Goal: Task Accomplishment & Management: Manage account settings

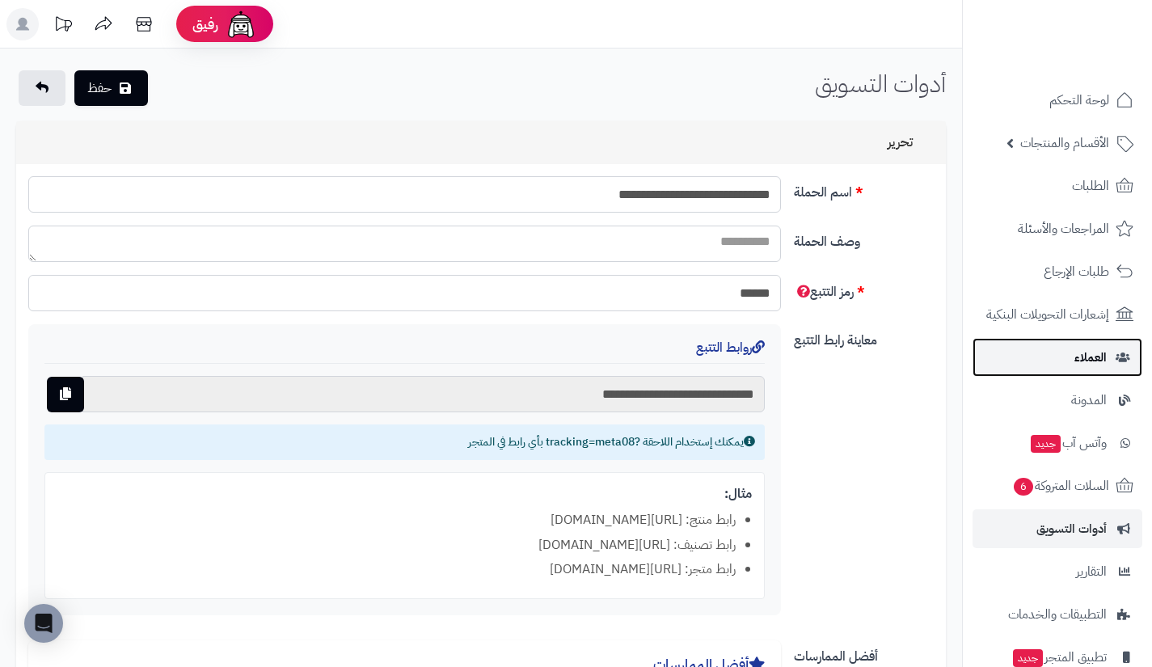
click at [1023, 348] on link "العملاء" at bounding box center [1057, 357] width 170 height 39
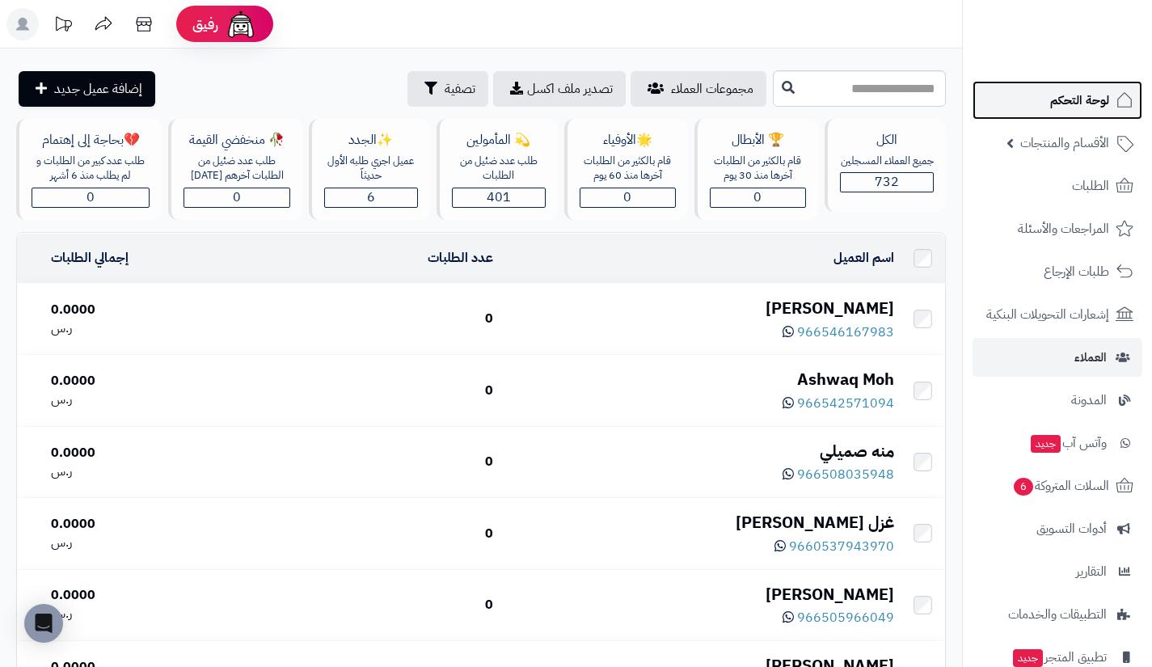
click at [1044, 94] on link "لوحة التحكم" at bounding box center [1057, 100] width 170 height 39
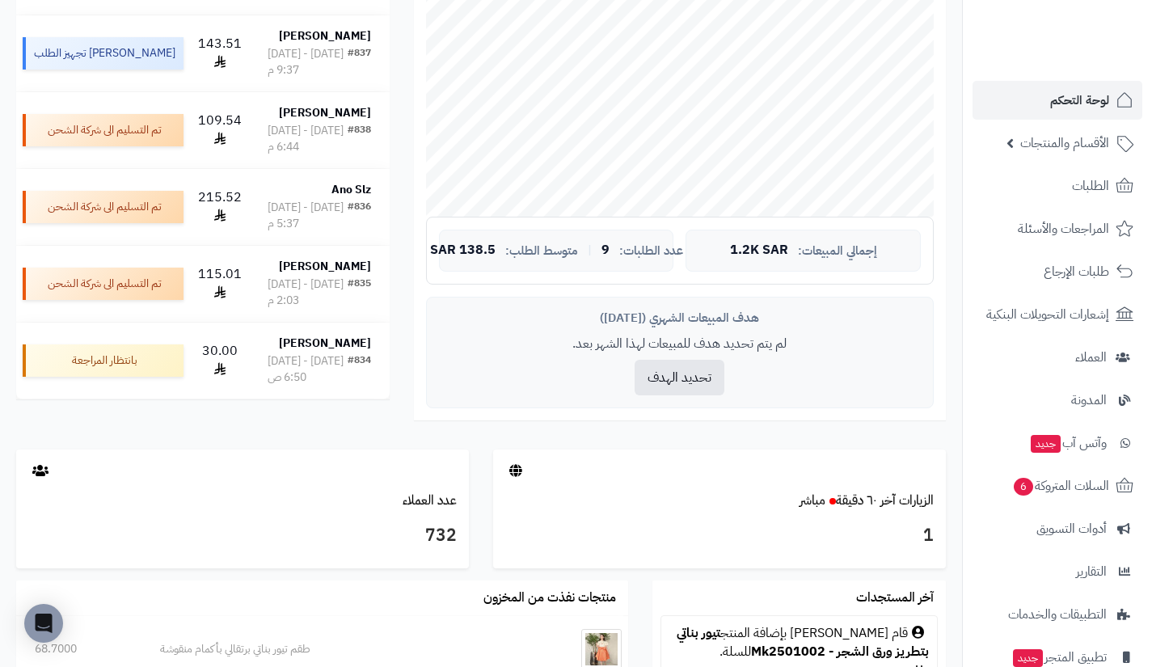
scroll to position [389, 0]
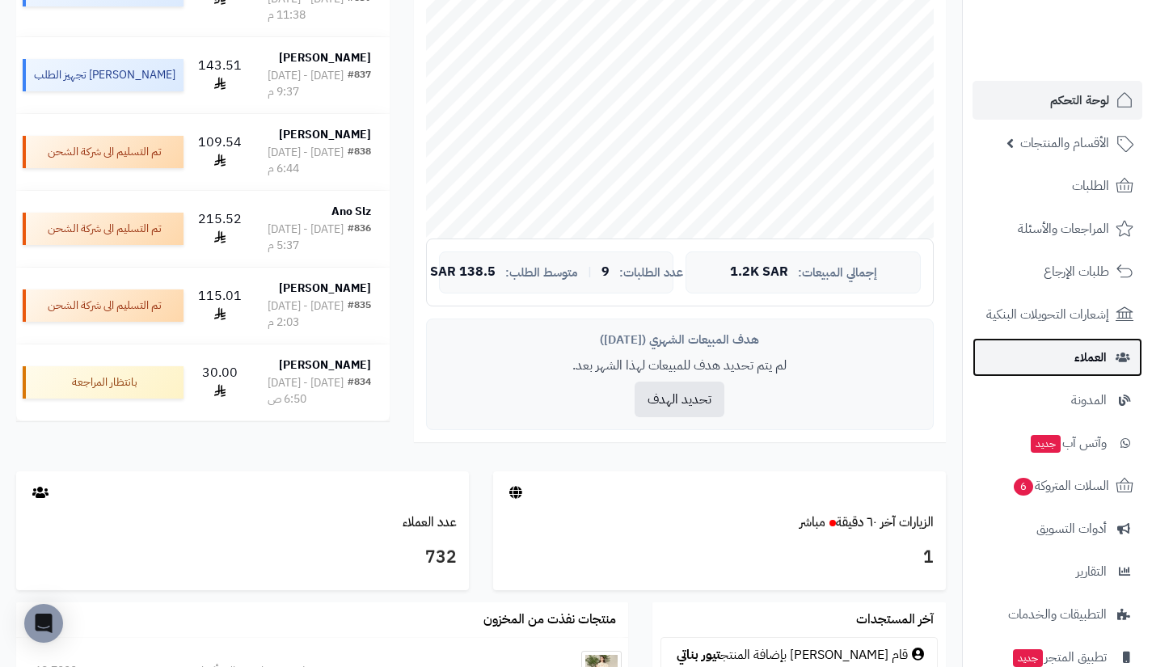
click at [1033, 361] on link "العملاء" at bounding box center [1057, 357] width 170 height 39
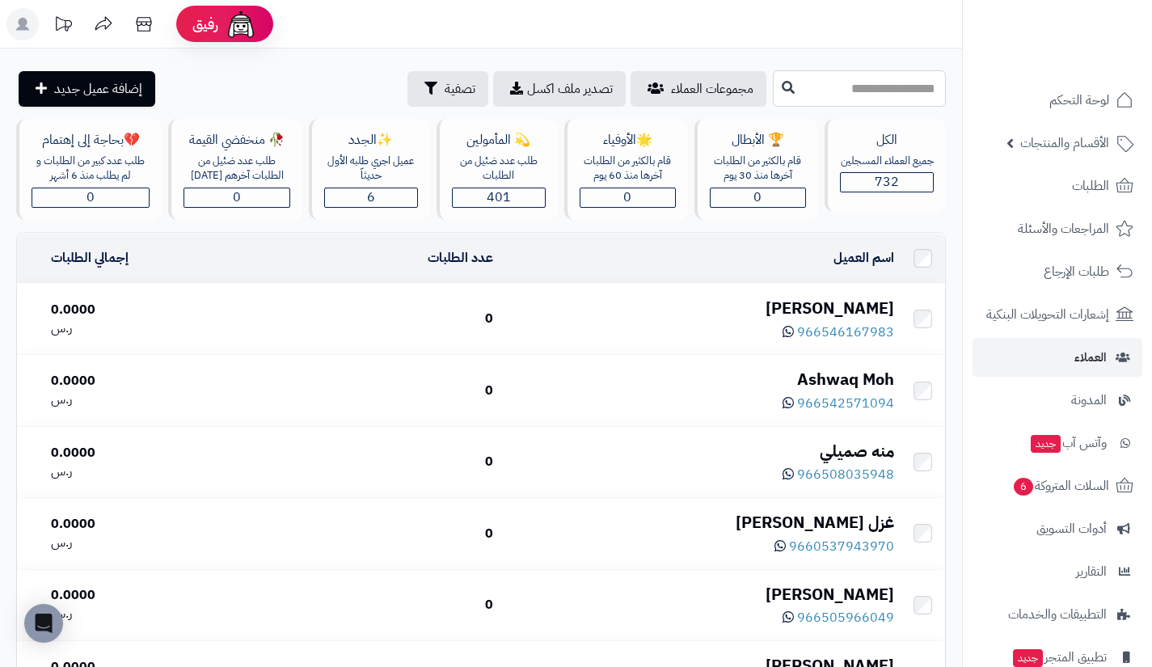
click at [866, 77] on input "text" at bounding box center [859, 88] width 173 height 36
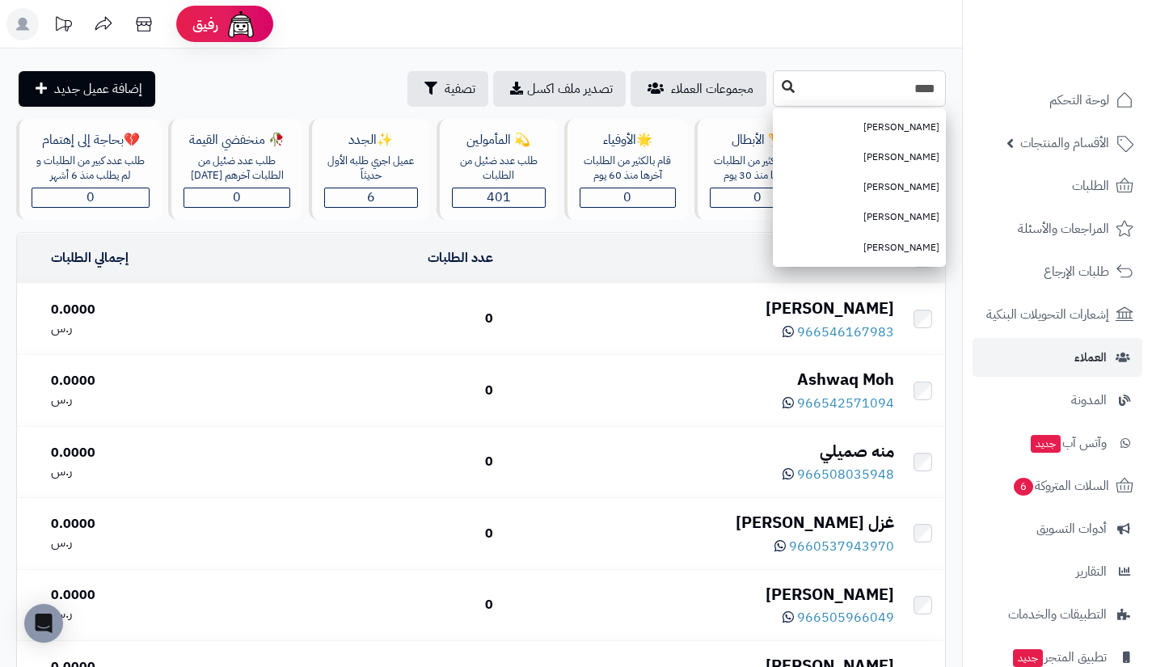
type input "****"
click at [776, 91] on button at bounding box center [788, 87] width 24 height 31
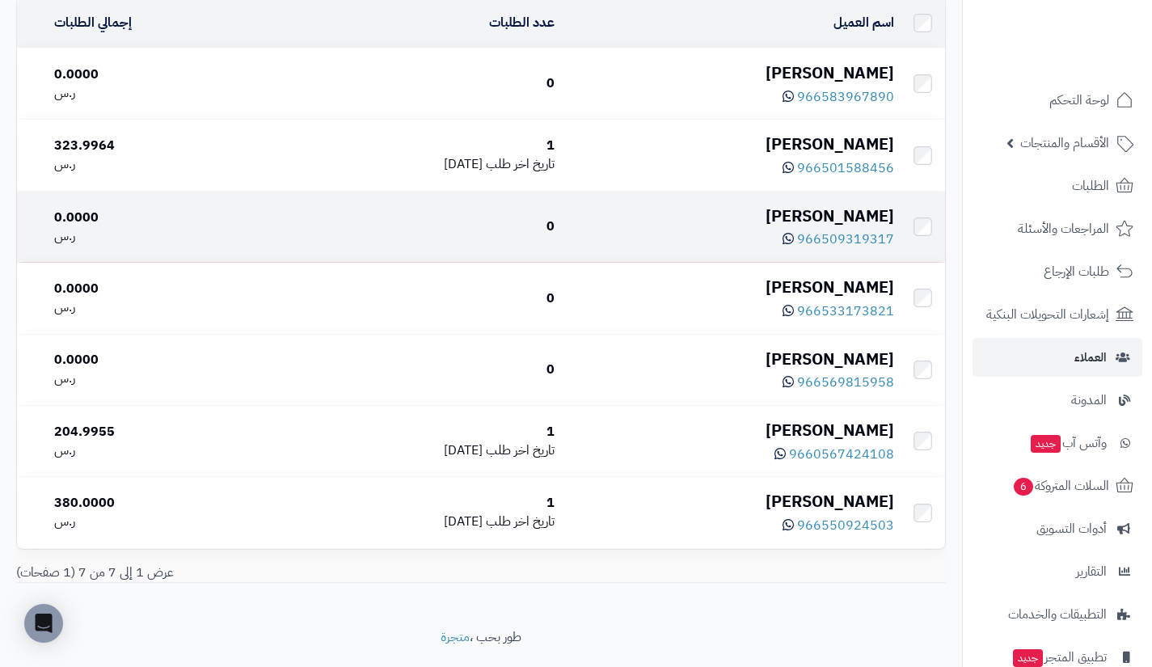
scroll to position [238, 0]
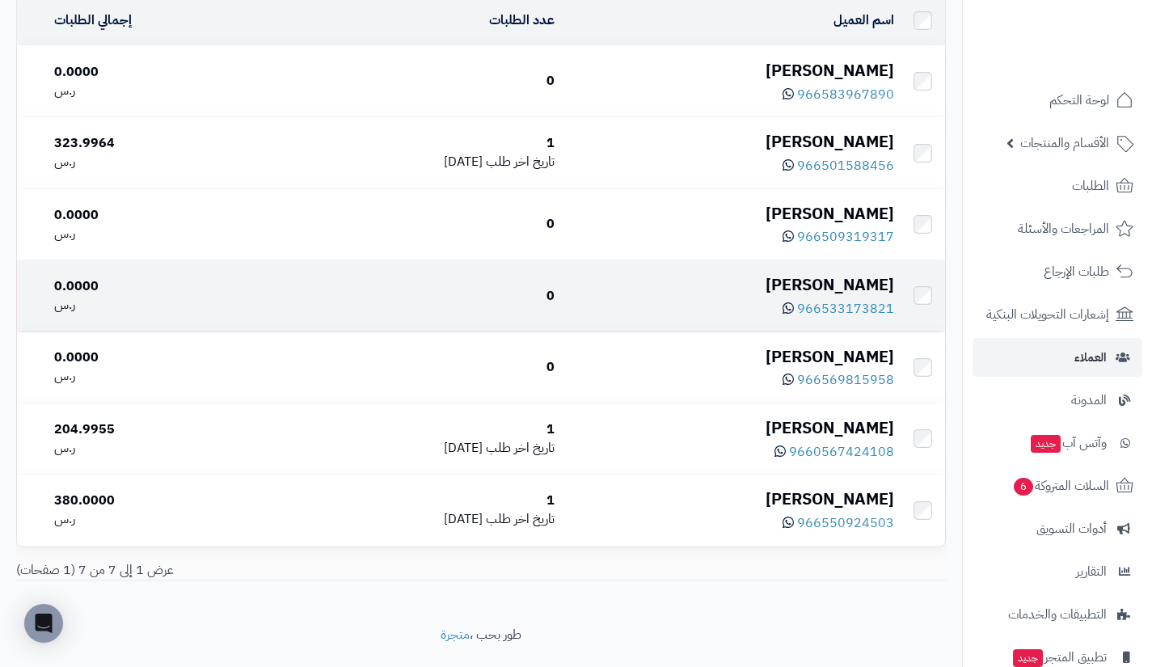
click at [874, 280] on div "[PERSON_NAME]" at bounding box center [730, 284] width 326 height 23
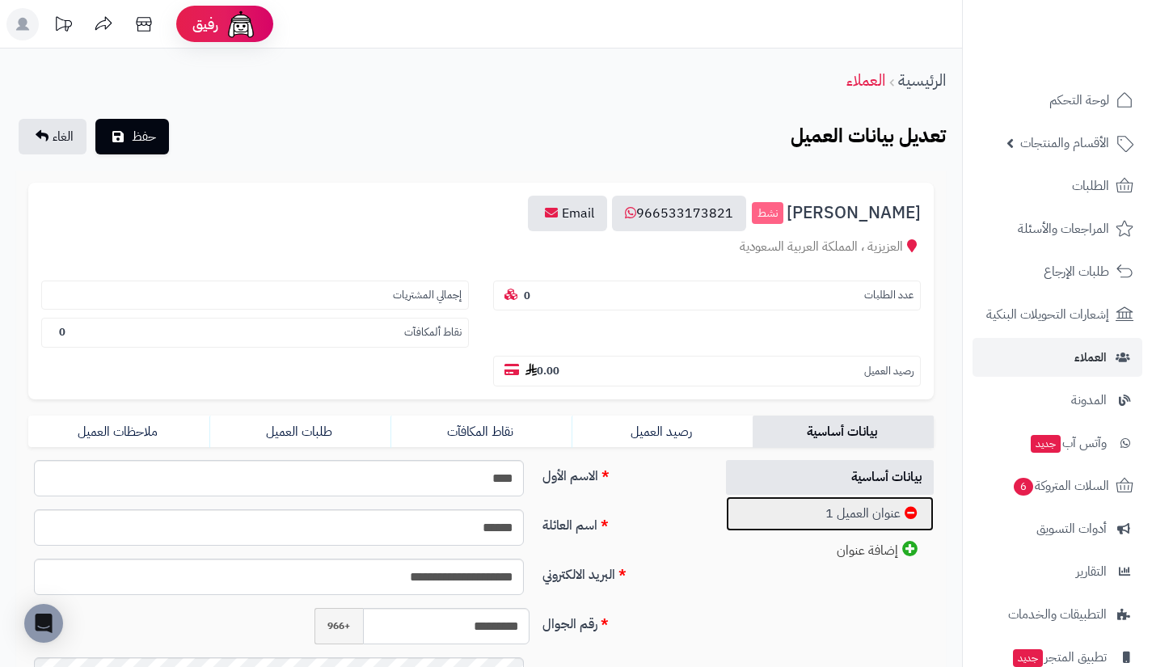
click at [786, 516] on link "عنوان العميل 1" at bounding box center [830, 513] width 209 height 35
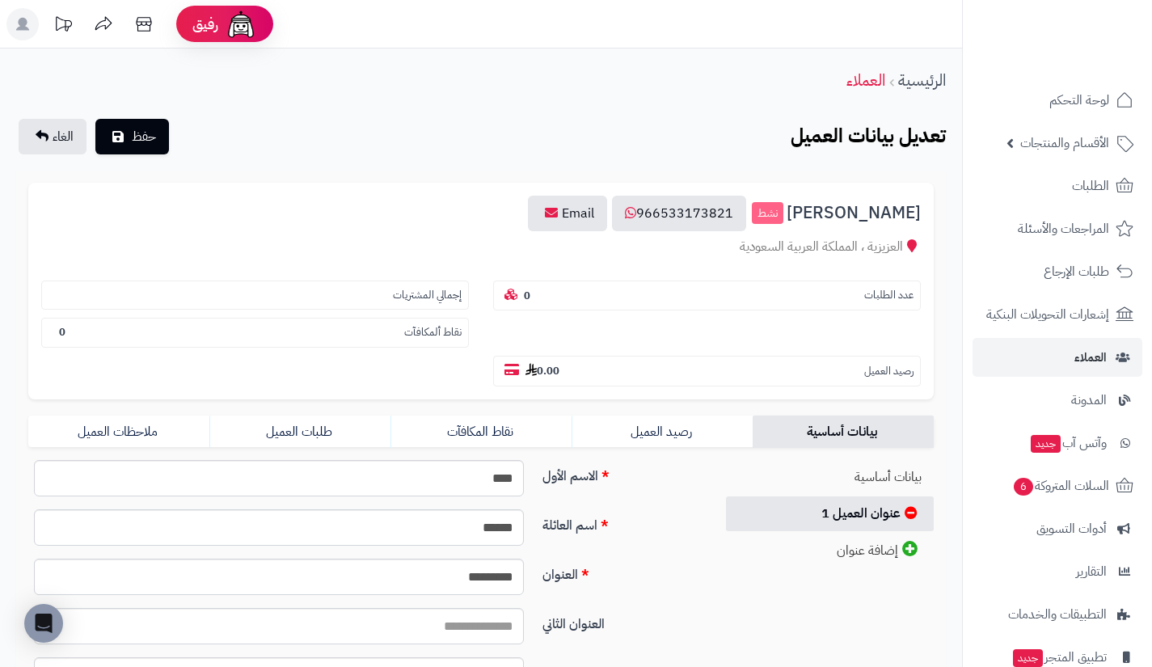
click at [284, 291] on section "إجمالي المشتريات" at bounding box center [255, 295] width 428 height 30
click at [533, 428] on link "نقاط المكافآت" at bounding box center [480, 431] width 181 height 32
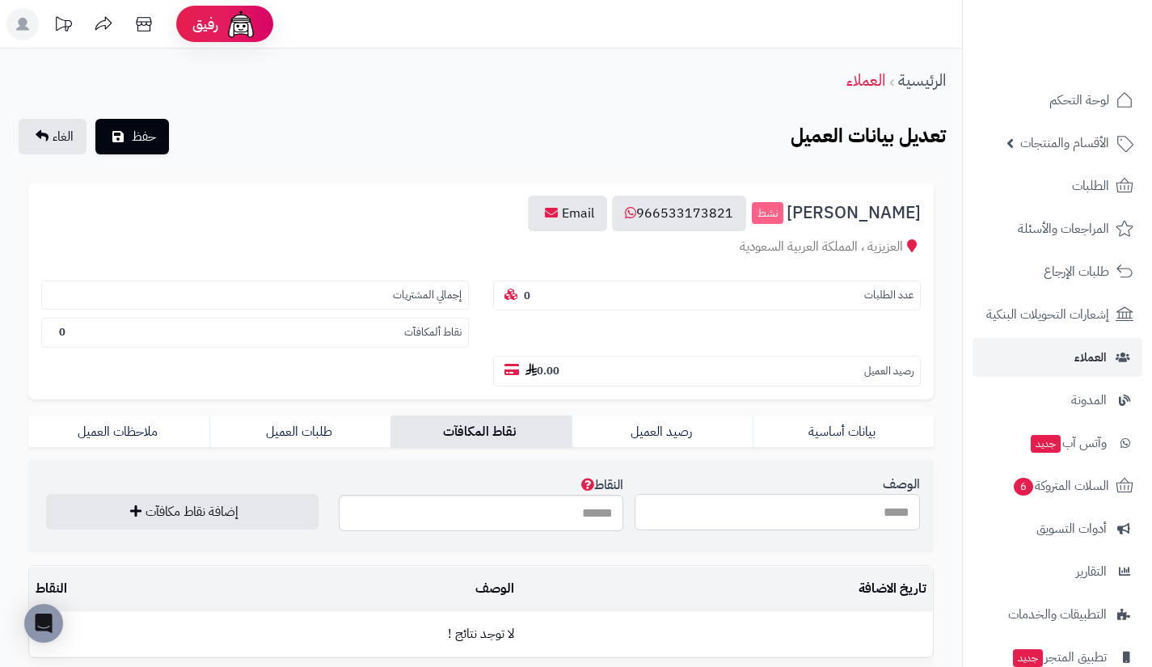
click at [680, 519] on input "الوصف" at bounding box center [777, 512] width 285 height 36
type input "**********"
click at [547, 521] on input "النقاط" at bounding box center [481, 513] width 285 height 36
type input "***"
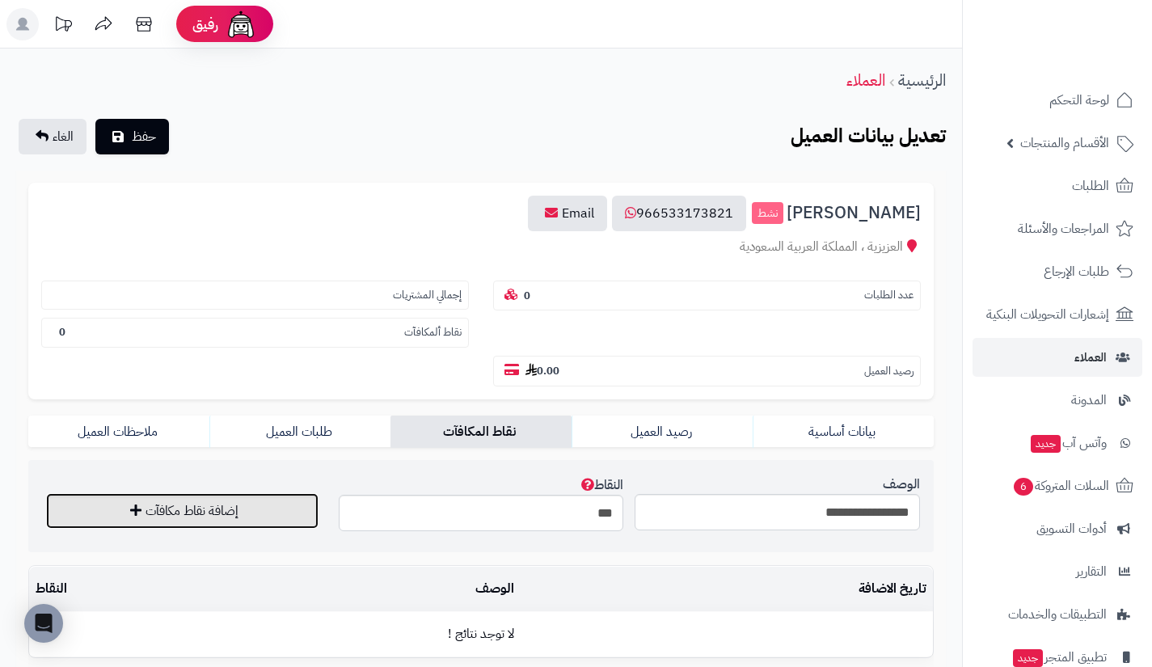
click at [274, 509] on button "إضافة نقاط مكافآت" at bounding box center [182, 511] width 272 height 36
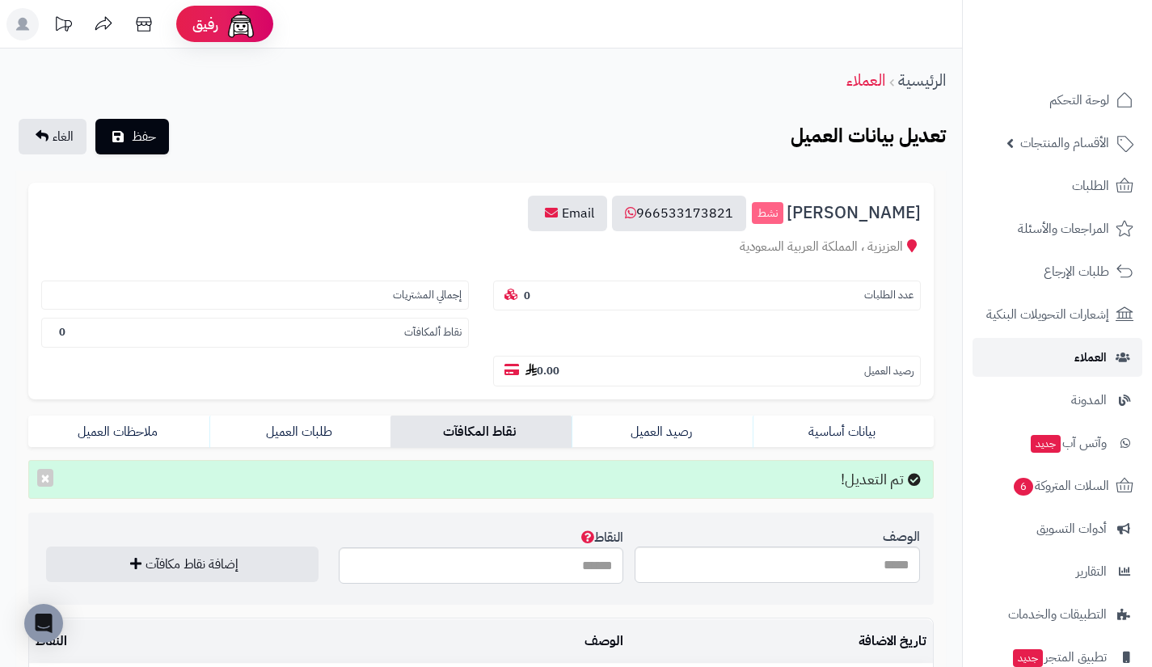
click at [1061, 351] on link "العملاء" at bounding box center [1057, 357] width 170 height 39
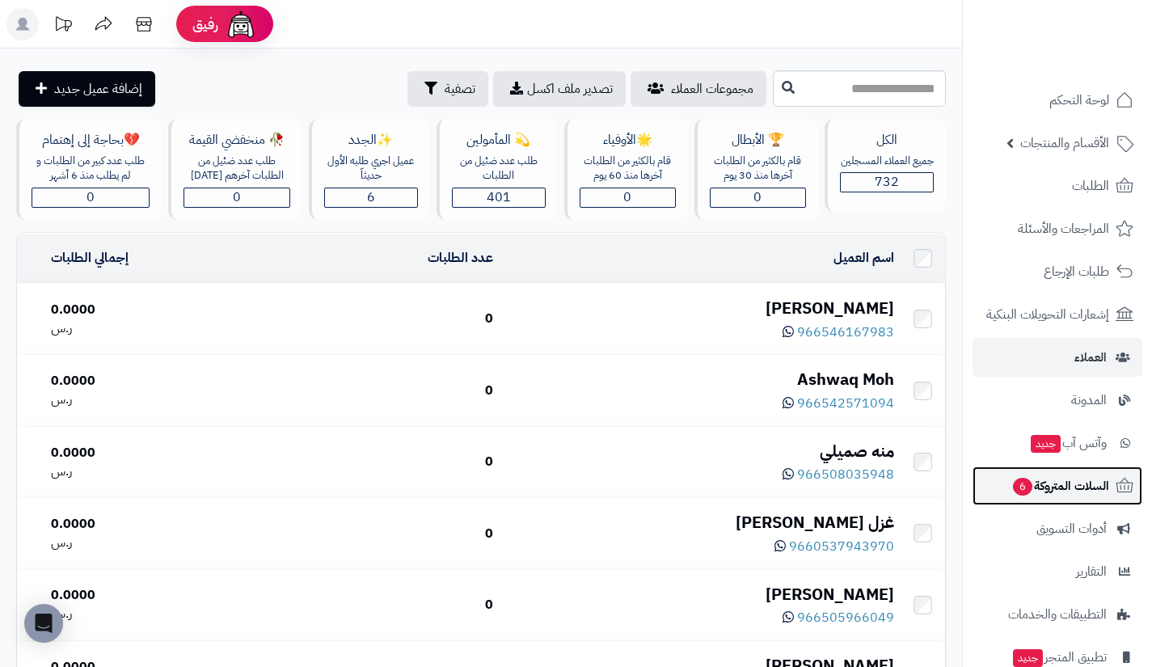
click at [1016, 477] on span "السلات المتروكة 6" at bounding box center [1060, 485] width 98 height 23
